Goal: Find specific page/section: Find specific page/section

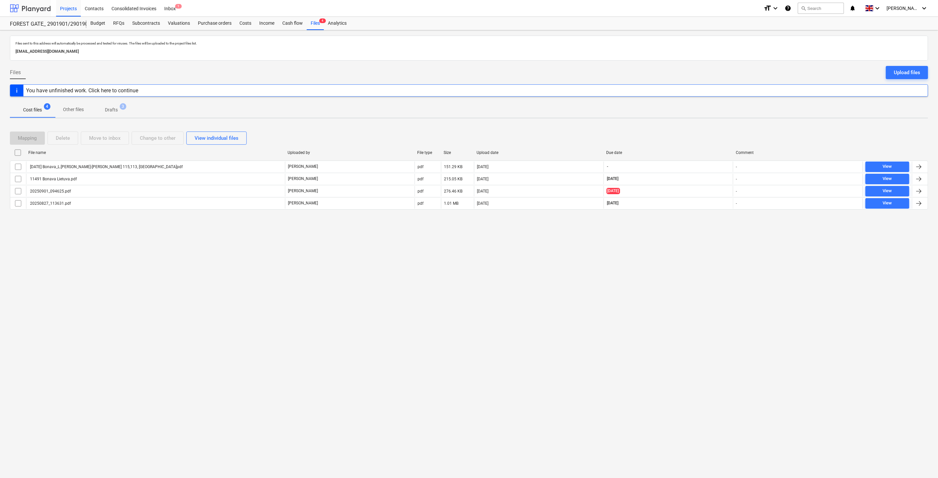
click at [26, 11] on div at bounding box center [30, 8] width 41 height 16
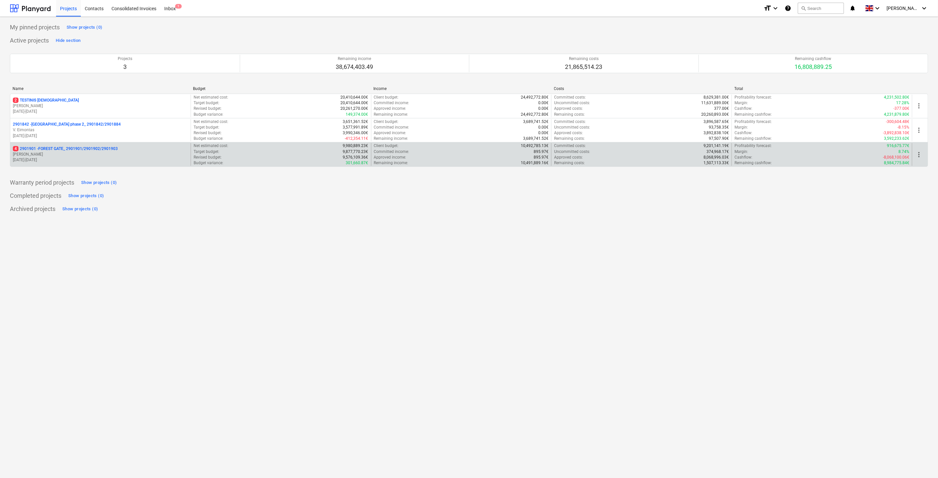
click at [80, 149] on p "4 2901901 - FOREST GATE_ 2901901/2901902/2901903" at bounding box center [65, 149] width 105 height 6
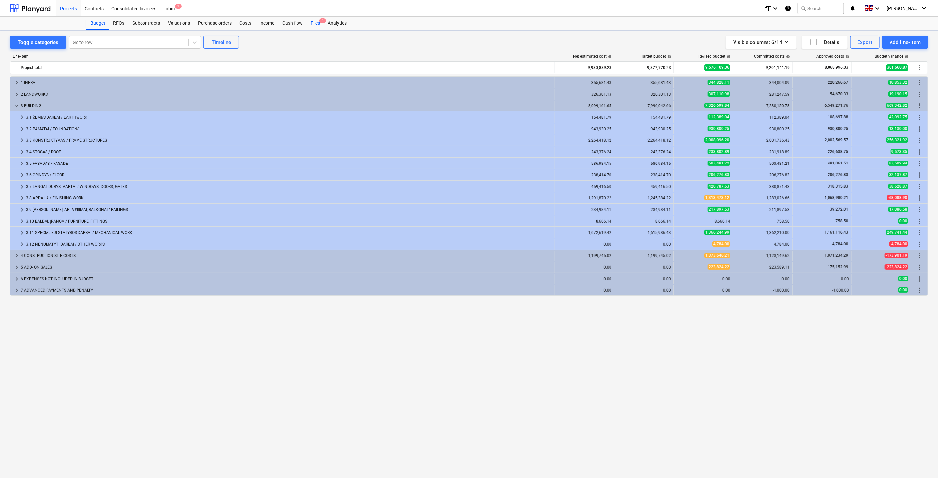
click at [314, 22] on div "Files 4" at bounding box center [315, 23] width 17 height 13
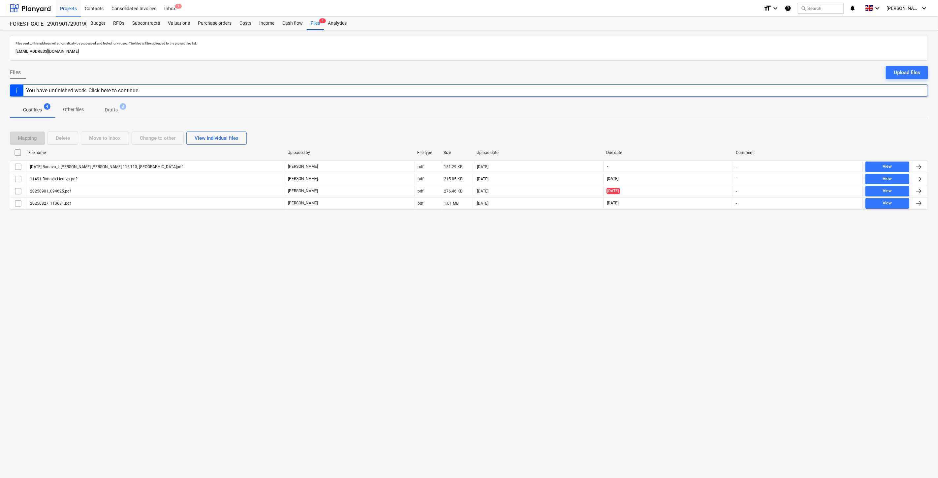
drag, startPoint x: 691, startPoint y: 289, endPoint x: 702, endPoint y: 267, distance: 24.3
click at [692, 288] on div "Files sent to this address will automatically be processed and tested for virus…" at bounding box center [469, 254] width 938 height 448
click at [702, 267] on div "Files sent to this address will automatically be processed and tested for virus…" at bounding box center [469, 254] width 938 height 448
click at [707, 252] on div "Files sent to this address will automatically be processed and tested for virus…" at bounding box center [469, 254] width 938 height 448
click at [712, 243] on div "Files sent to this address will automatically be processed and tested for virus…" at bounding box center [469, 254] width 938 height 448
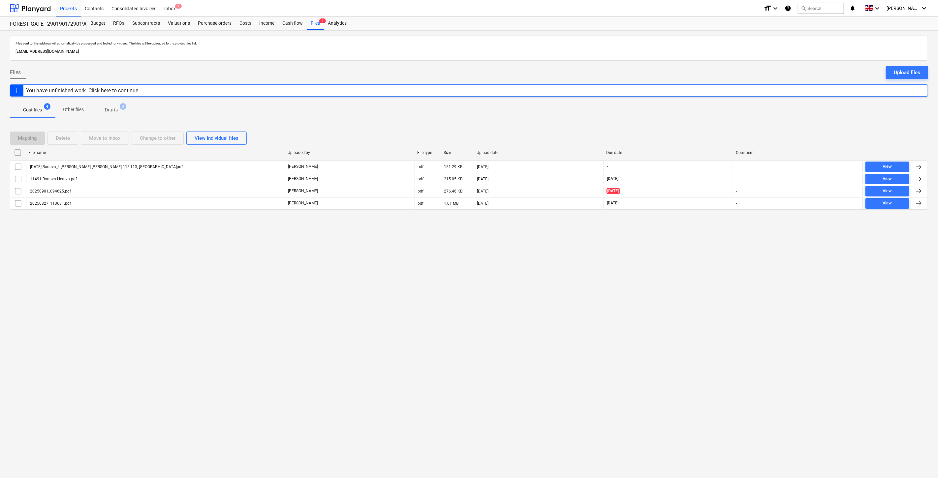
click at [687, 239] on div "Files sent to this address will automatically be processed and tested for virus…" at bounding box center [469, 254] width 938 height 448
drag, startPoint x: 700, startPoint y: 227, endPoint x: 463, endPoint y: 251, distance: 237.9
click at [699, 227] on div "Files sent to this address will automatically be processed and tested for virus…" at bounding box center [469, 254] width 938 height 448
click at [681, 146] on div "Mapping Delete Move to inbox Change to other View individual files" at bounding box center [469, 138] width 918 height 18
click at [700, 135] on div "Mapping Delete Move to inbox Change to other View individual files" at bounding box center [469, 138] width 918 height 13
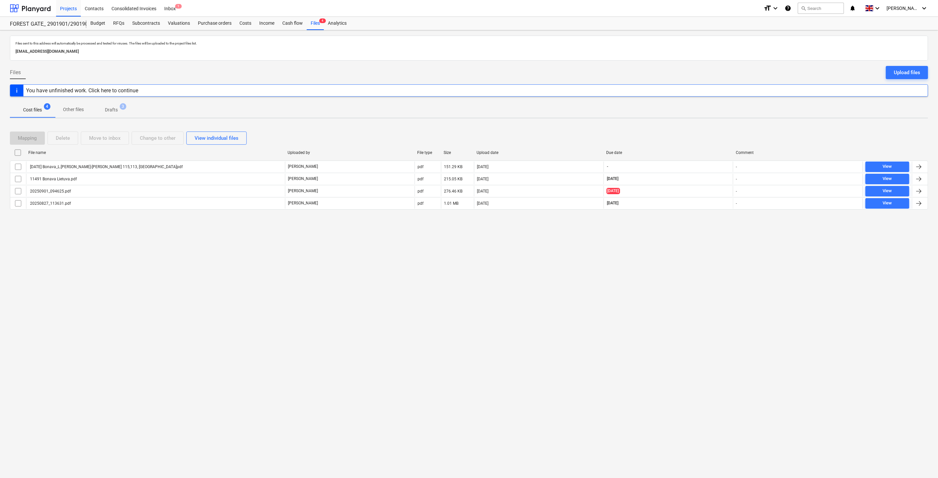
drag, startPoint x: 680, startPoint y: 143, endPoint x: 702, endPoint y: 134, distance: 23.3
click at [683, 141] on div "Mapping Delete Move to inbox Change to other View individual files" at bounding box center [469, 138] width 918 height 13
drag, startPoint x: 705, startPoint y: 132, endPoint x: 480, endPoint y: 135, distance: 225.2
click at [701, 132] on div "Mapping Delete Move to inbox Change to other View individual files" at bounding box center [469, 138] width 918 height 13
drag, startPoint x: 698, startPoint y: 137, endPoint x: 707, endPoint y: 129, distance: 12.6
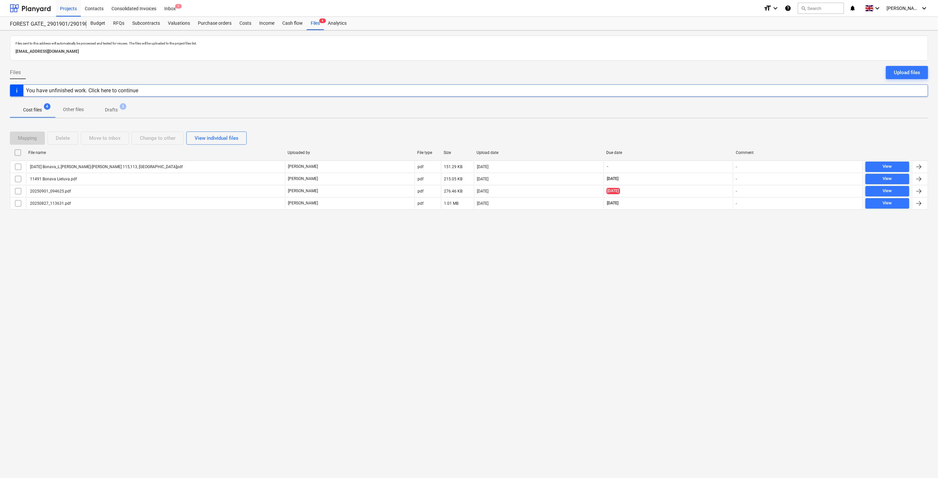
click at [700, 136] on div "Mapping Delete Move to inbox Change to other View individual files" at bounding box center [469, 138] width 918 height 13
drag, startPoint x: 707, startPoint y: 129, endPoint x: 711, endPoint y: 125, distance: 5.8
click at [708, 129] on div "Mapping Delete Move to inbox Change to other View individual files" at bounding box center [469, 138] width 918 height 18
click at [711, 125] on div "Mapping Delete Move to inbox Change to other View individual files File name Up…" at bounding box center [469, 173] width 918 height 99
click at [719, 121] on div "Files sent to this address will automatically be processed and tested for virus…" at bounding box center [469, 254] width 938 height 448
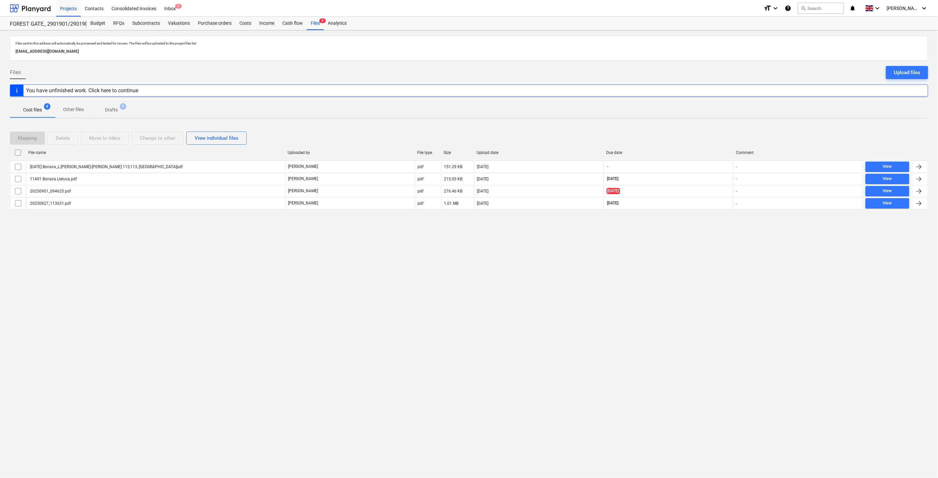
drag, startPoint x: 706, startPoint y: 140, endPoint x: 720, endPoint y: 122, distance: 22.9
click at [709, 137] on div "Mapping Delete Move to inbox Change to other View individual files" at bounding box center [469, 138] width 918 height 13
click at [720, 122] on div "Files sent to this address will automatically be processed and tested for virus…" at bounding box center [469, 254] width 938 height 448
click at [700, 257] on div "Files sent to this address will automatically be processed and tested for virus…" at bounding box center [469, 254] width 938 height 448
click at [704, 248] on div "Files sent to this address will automatically be processed and tested for virus…" at bounding box center [469, 254] width 938 height 448
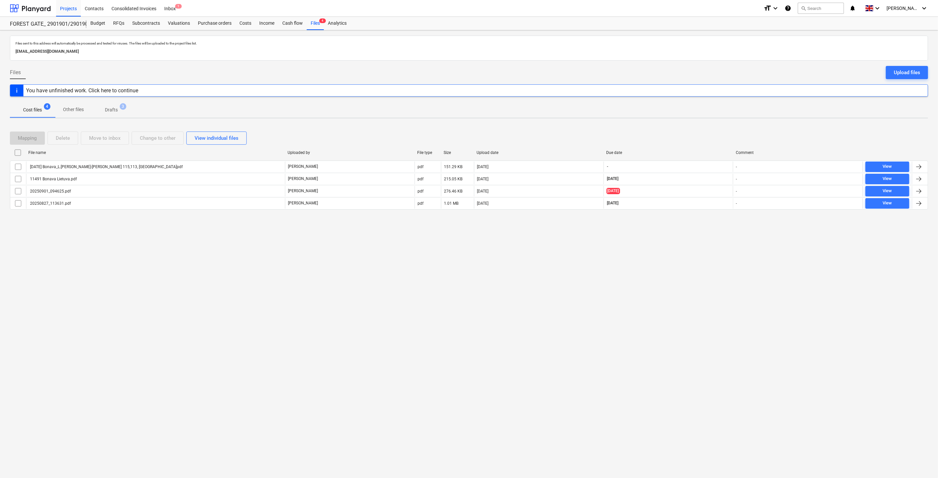
click at [685, 266] on div "Files sent to this address will automatically be processed and tested for virus…" at bounding box center [469, 254] width 938 height 448
click at [698, 249] on div "Files sent to this address will automatically be processed and tested for virus…" at bounding box center [469, 254] width 938 height 448
drag, startPoint x: 707, startPoint y: 234, endPoint x: 716, endPoint y: 220, distance: 16.8
click at [707, 233] on div "Files sent to this address will automatically be processed and tested for virus…" at bounding box center [469, 254] width 938 height 448
click at [716, 220] on div "Mapping Delete Move to inbox Change to other View individual files File name Up…" at bounding box center [469, 173] width 918 height 99
